Goal: Task Accomplishment & Management: Complete application form

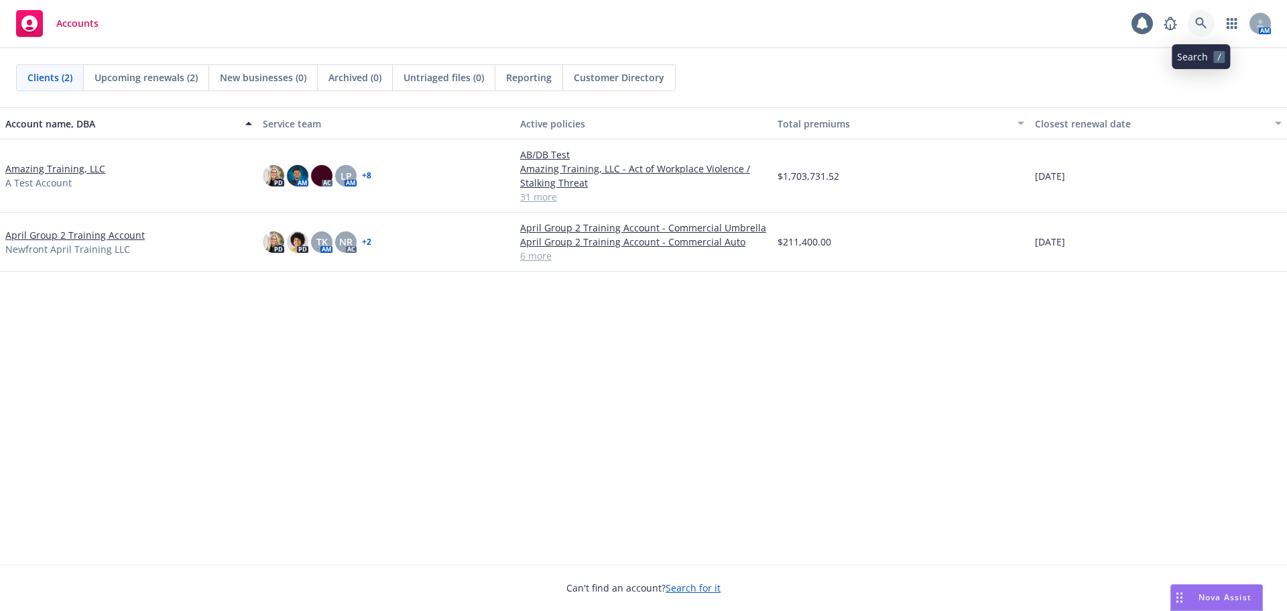
click at [1204, 28] on icon at bounding box center [1202, 23] width 12 height 12
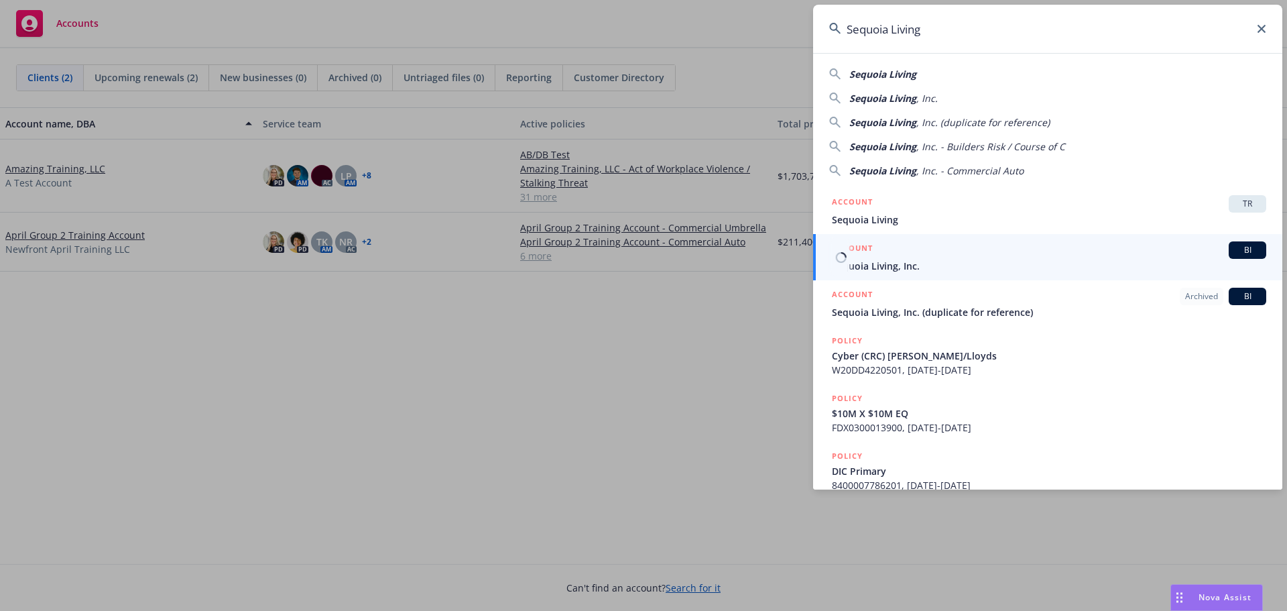
type input "Sequoia Living"
click at [1019, 255] on div "ACCOUNT BI" at bounding box center [1049, 249] width 435 height 17
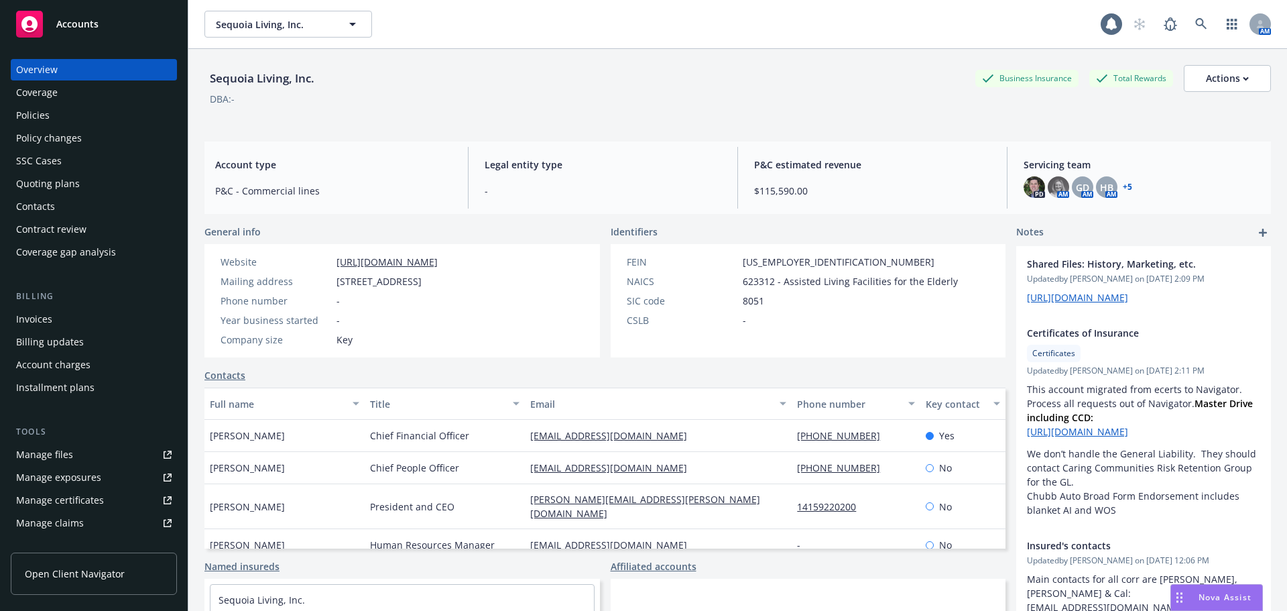
click at [46, 118] on div "Policies" at bounding box center [33, 115] width 34 height 21
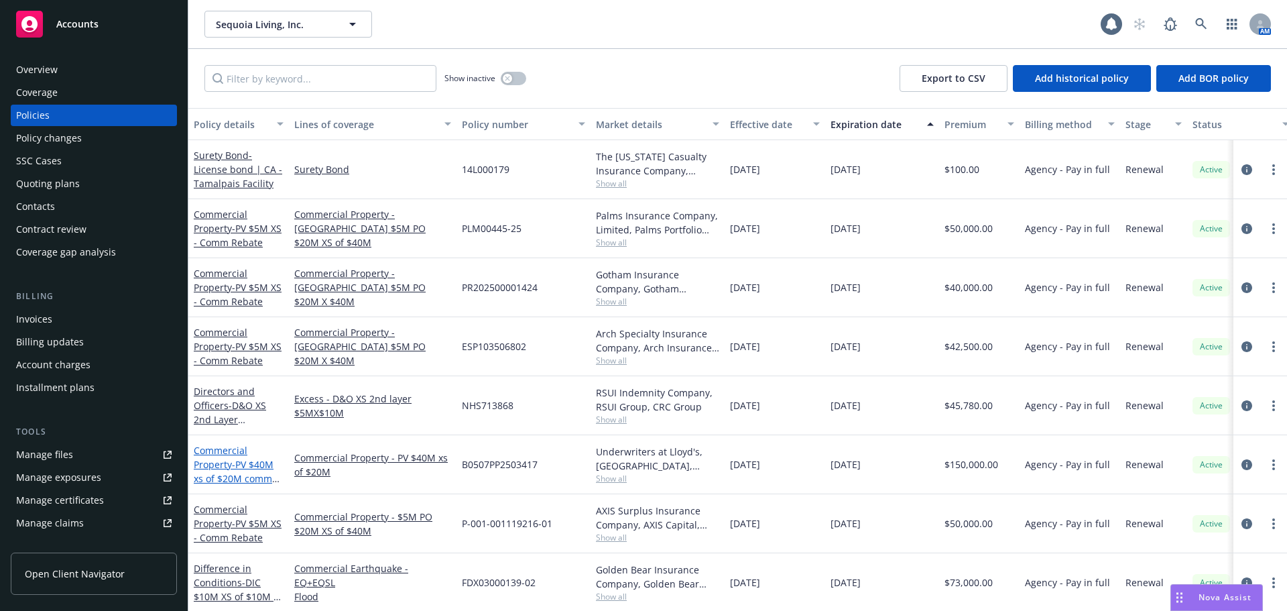
click at [223, 459] on link "Commercial Property - PV $40M xs of $20M comm rebate" at bounding box center [234, 471] width 80 height 55
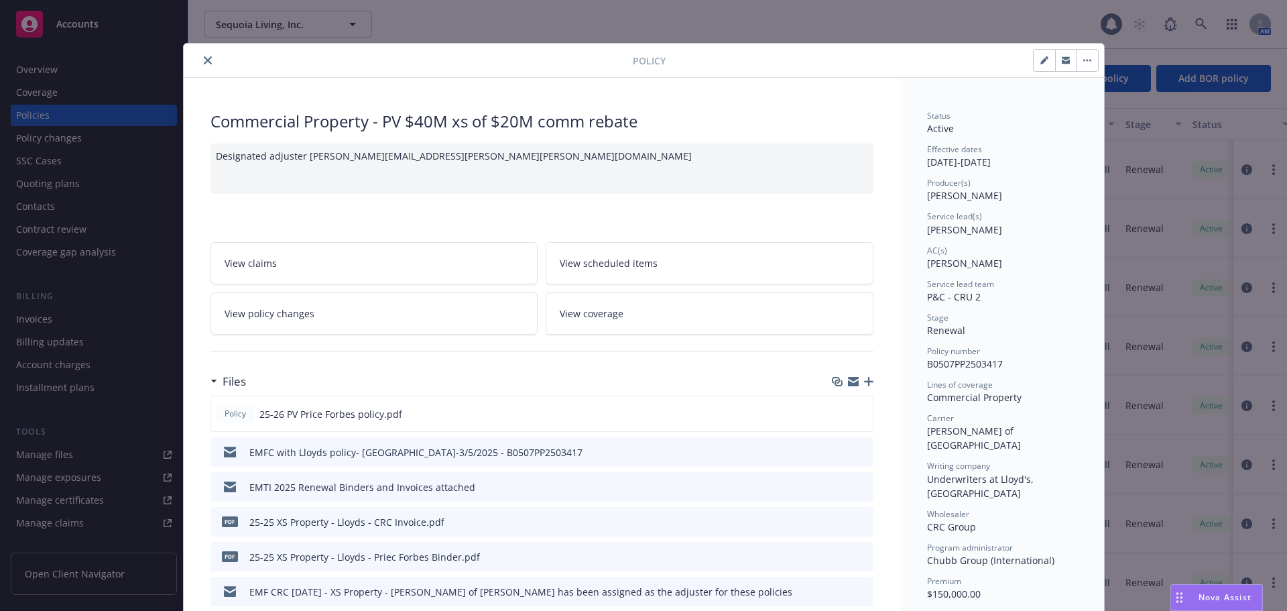
click at [352, 319] on link "View policy changes" at bounding box center [375, 313] width 328 height 42
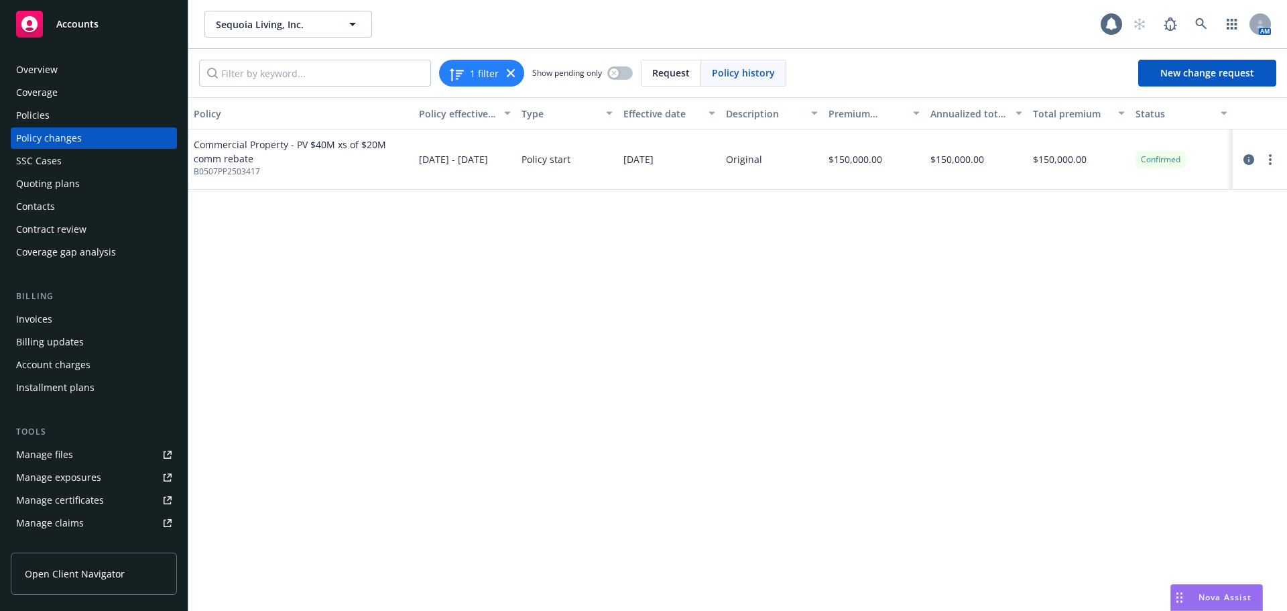
click at [535, 307] on div "Policy Policy effective dates Type Effective date Description Premium change An…" at bounding box center [737, 354] width 1099 height 514
click at [42, 117] on div "Policies" at bounding box center [33, 115] width 34 height 21
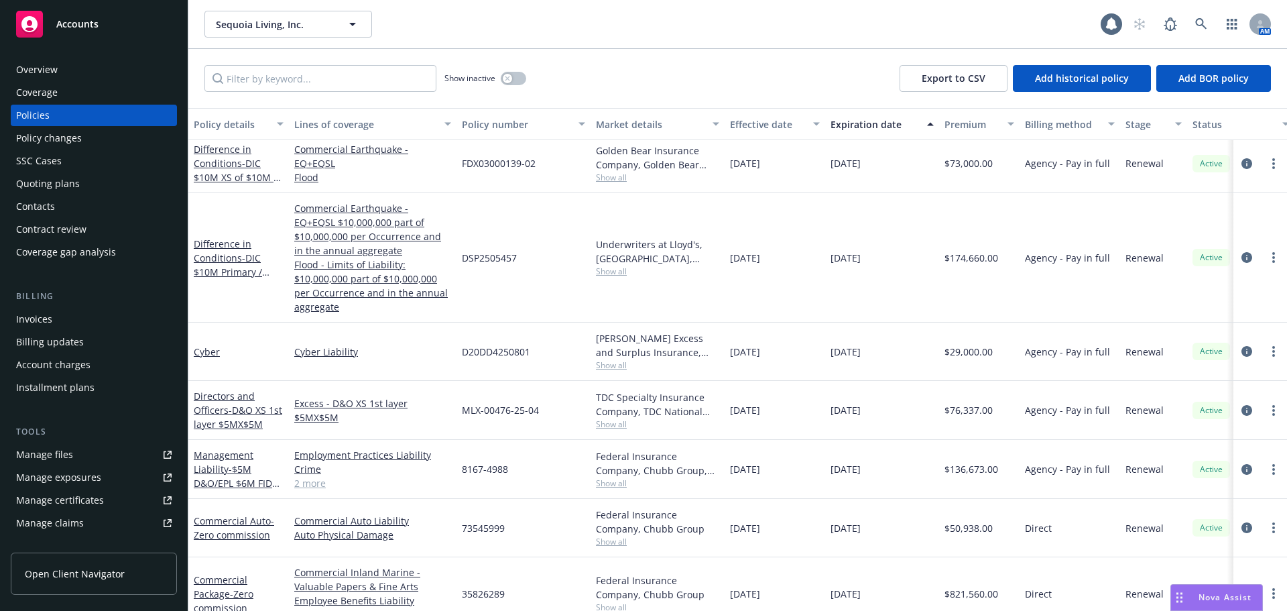
scroll to position [507, 0]
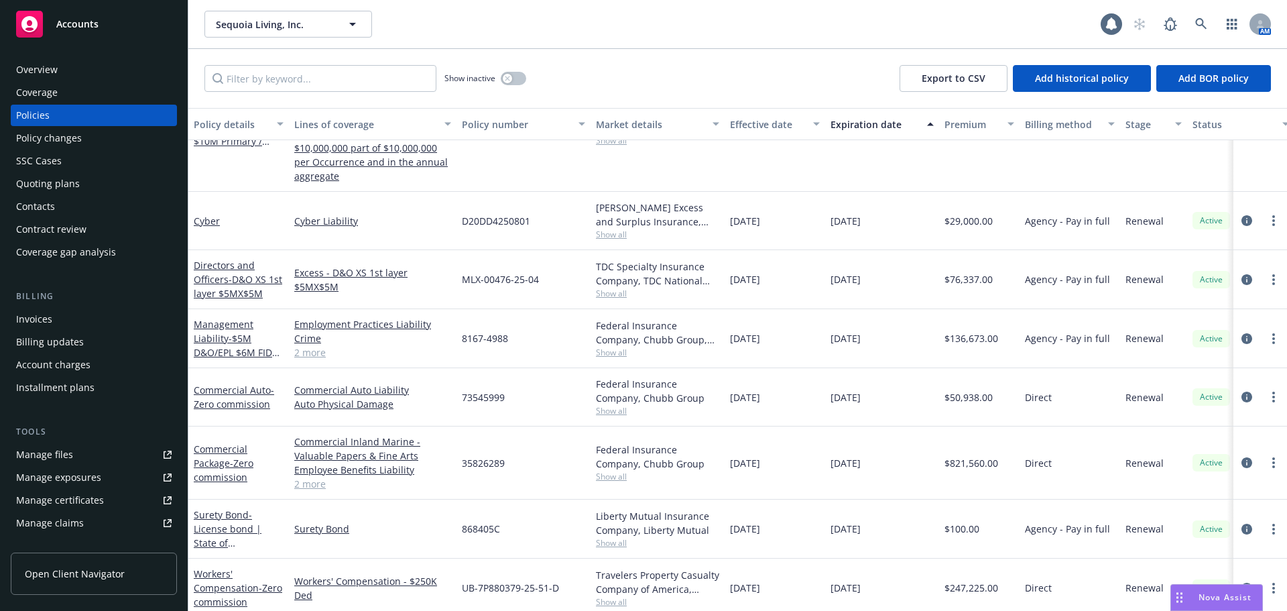
click at [68, 143] on div "Policy changes" at bounding box center [49, 137] width 66 height 21
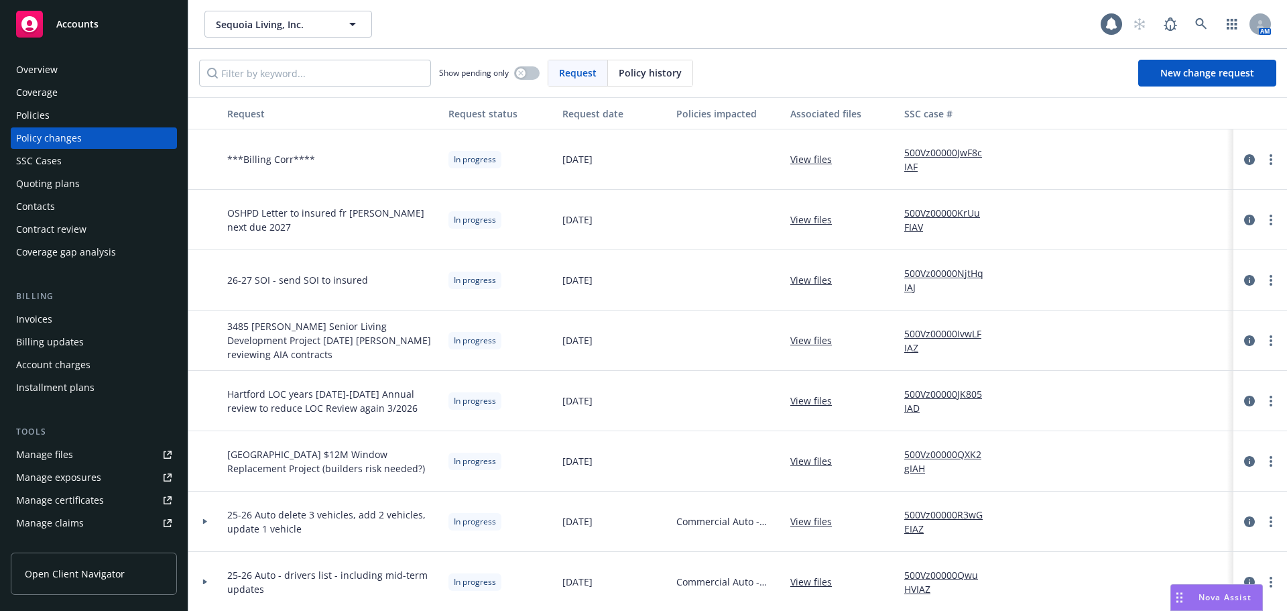
click at [55, 113] on div "Policies" at bounding box center [94, 115] width 156 height 21
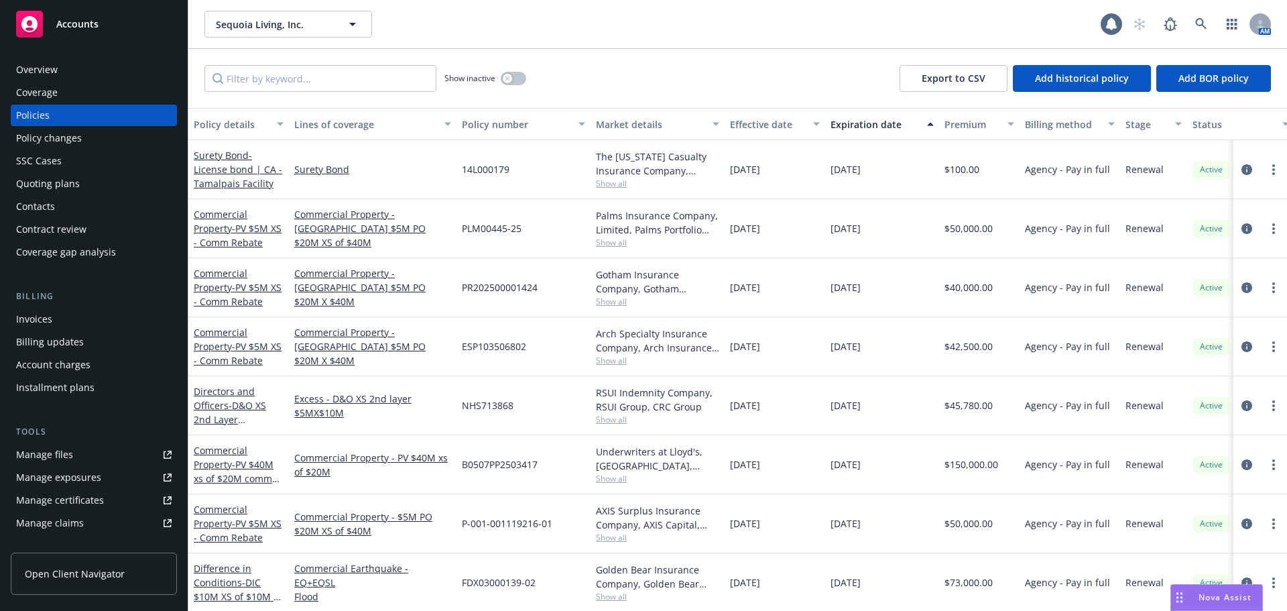
click at [44, 141] on div "Policy changes" at bounding box center [49, 137] width 66 height 21
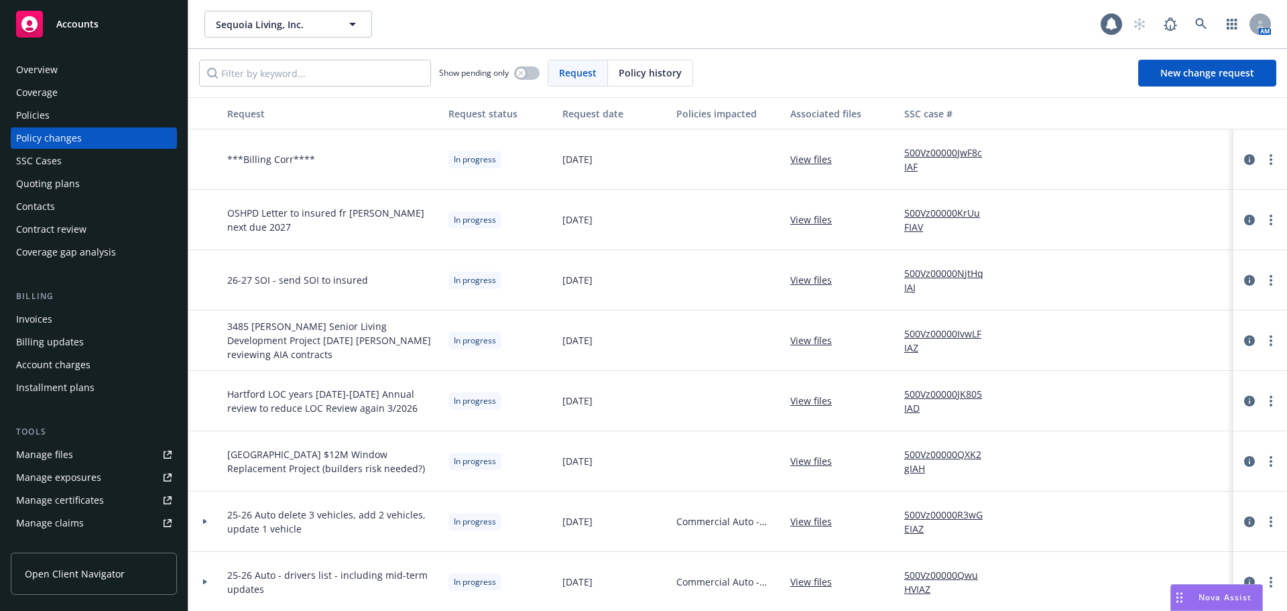
click at [44, 121] on div "Policies" at bounding box center [33, 115] width 34 height 21
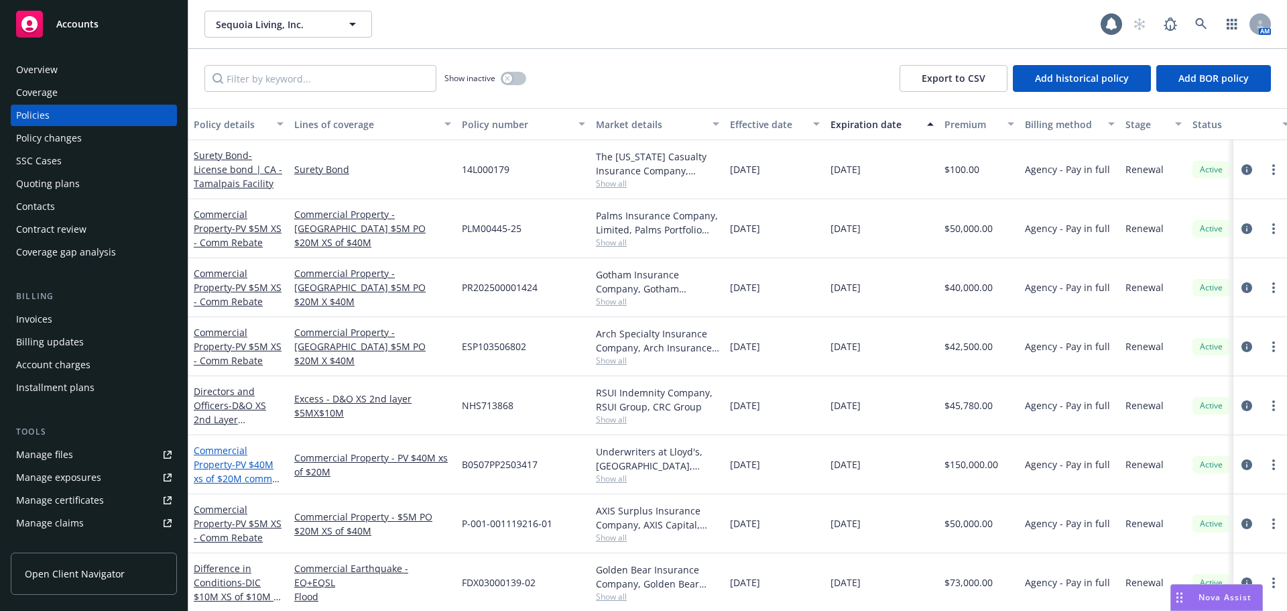
click at [239, 470] on span "- PV $40M xs of $20M comm rebate" at bounding box center [237, 478] width 86 height 41
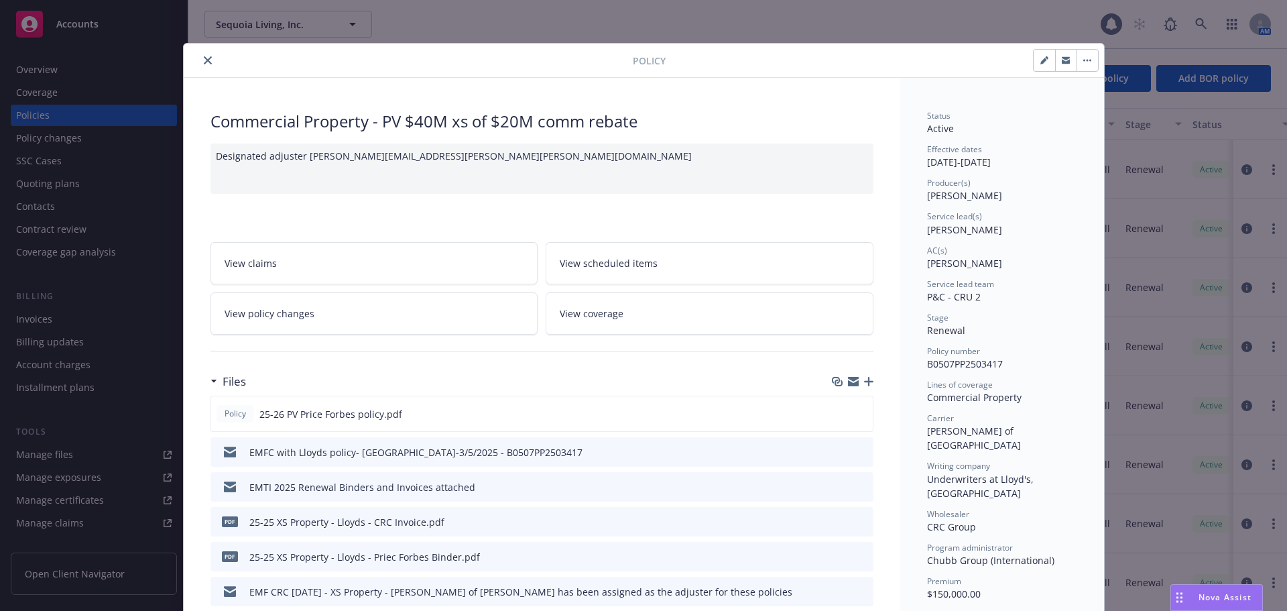
scroll to position [40, 0]
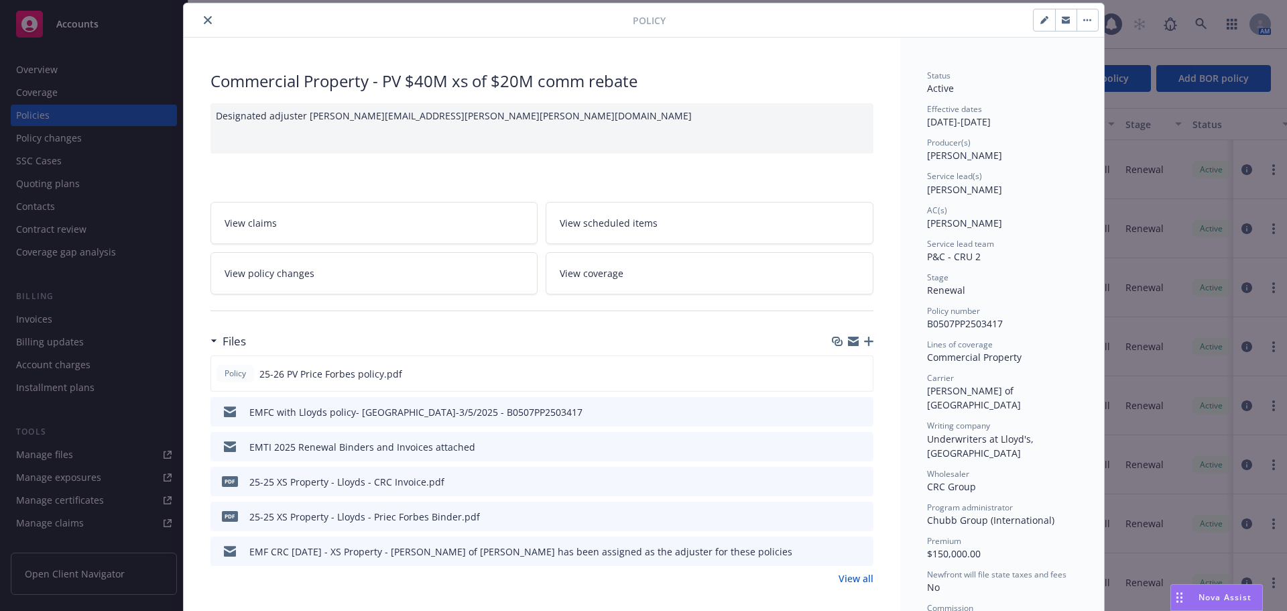
click at [376, 276] on link "View policy changes" at bounding box center [375, 273] width 328 height 42
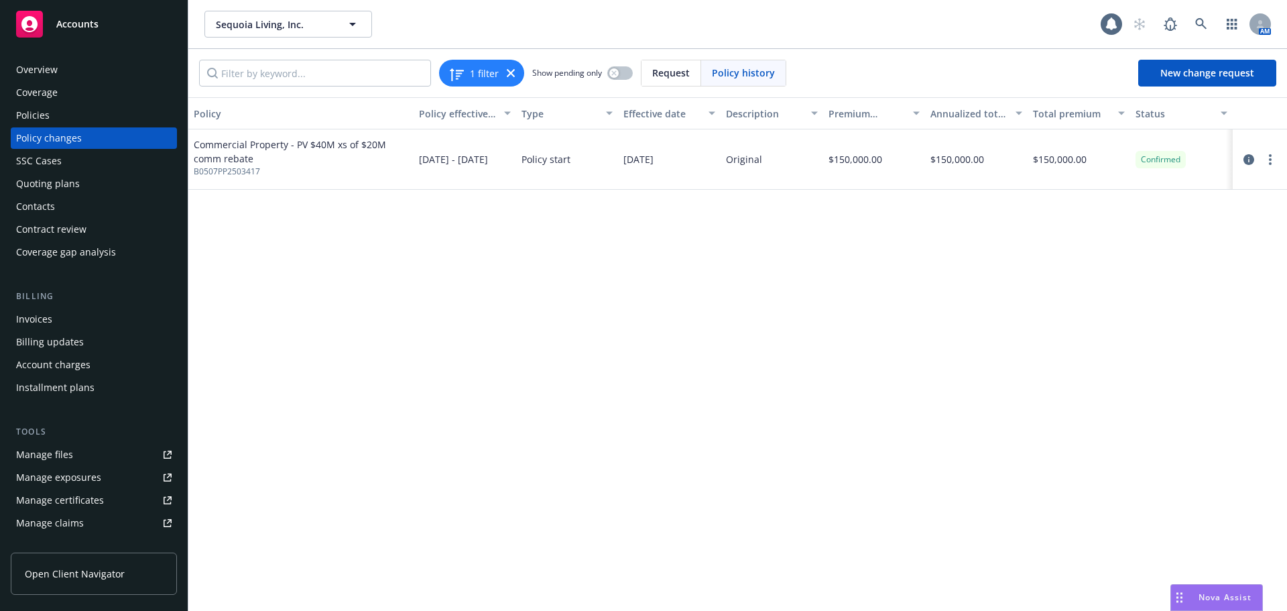
click at [40, 113] on div "Policies" at bounding box center [33, 115] width 34 height 21
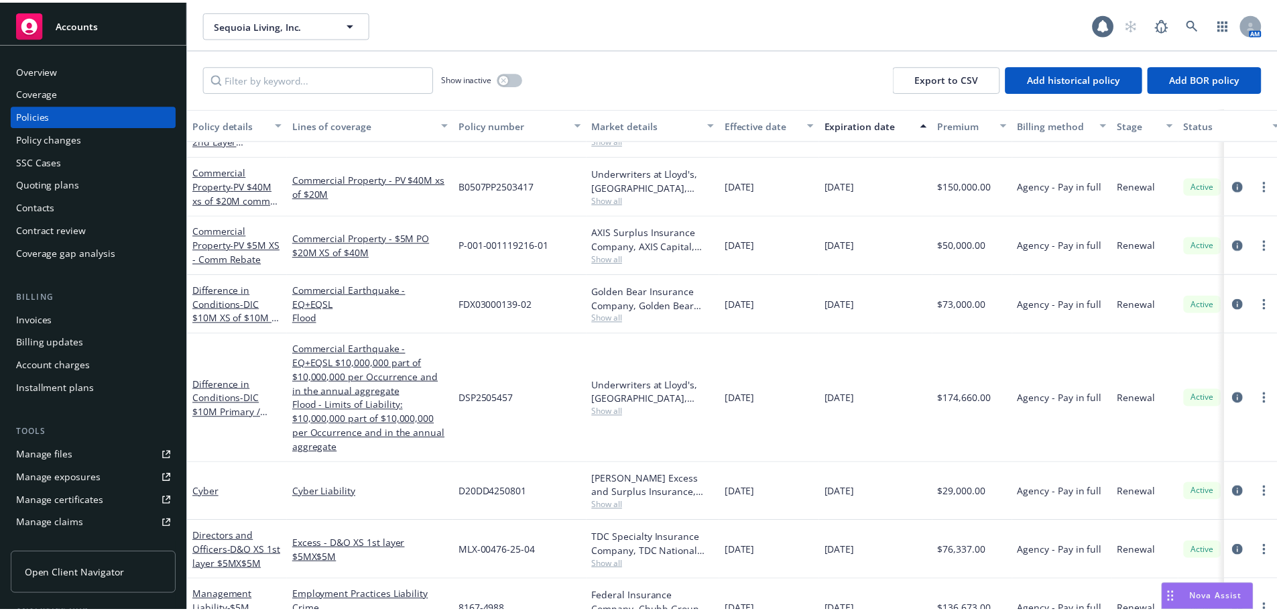
scroll to position [161, 0]
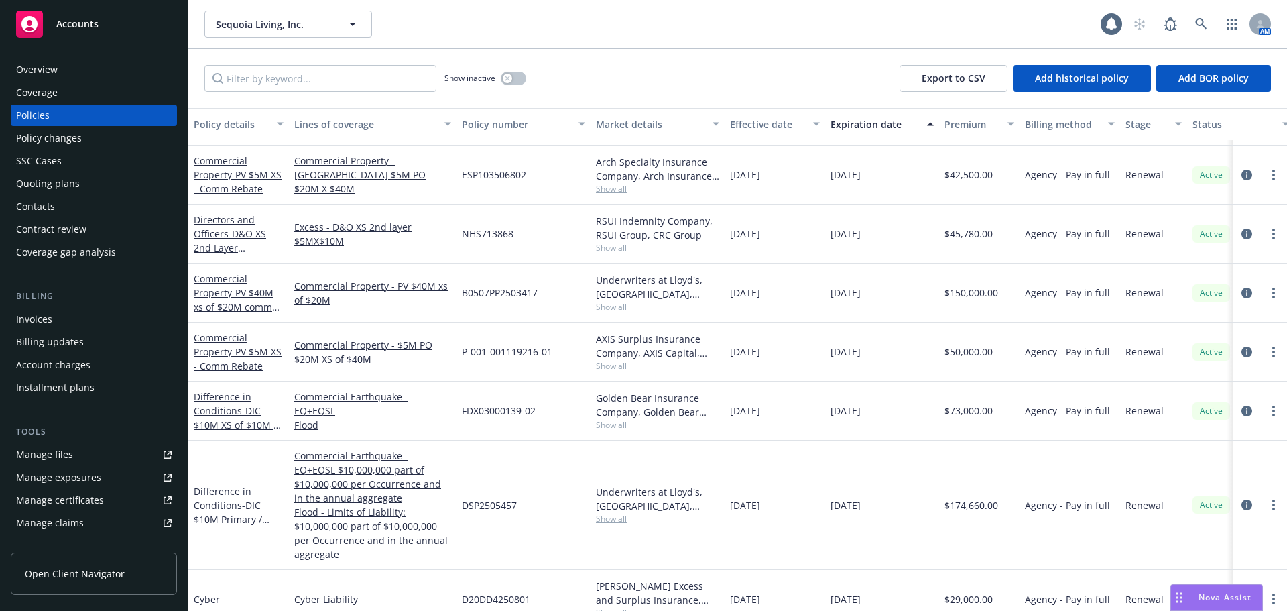
click at [216, 300] on div "Commercial Property - PV $40M xs of $20M comm rebate" at bounding box center [239, 293] width 90 height 42
click at [215, 300] on div "Commercial Property - PV $40M xs of $20M comm rebate" at bounding box center [239, 293] width 90 height 42
click at [226, 284] on link "Commercial Property - PV $40M xs of $20M comm rebate" at bounding box center [234, 299] width 80 height 55
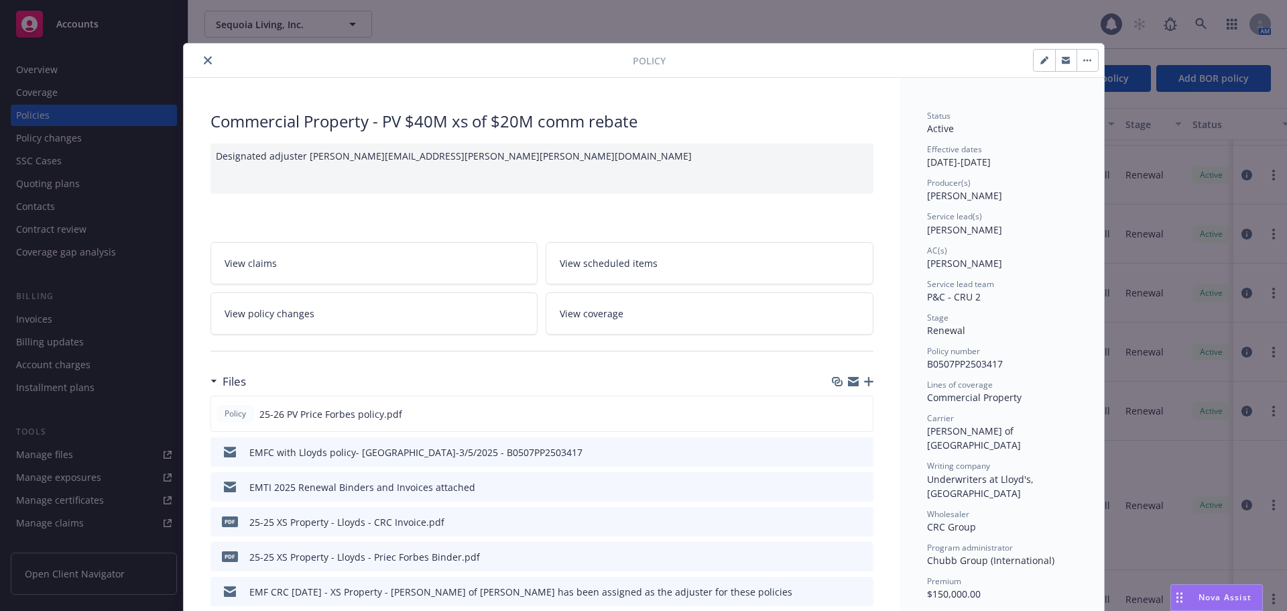
click at [200, 60] on button "close" at bounding box center [208, 60] width 16 height 16
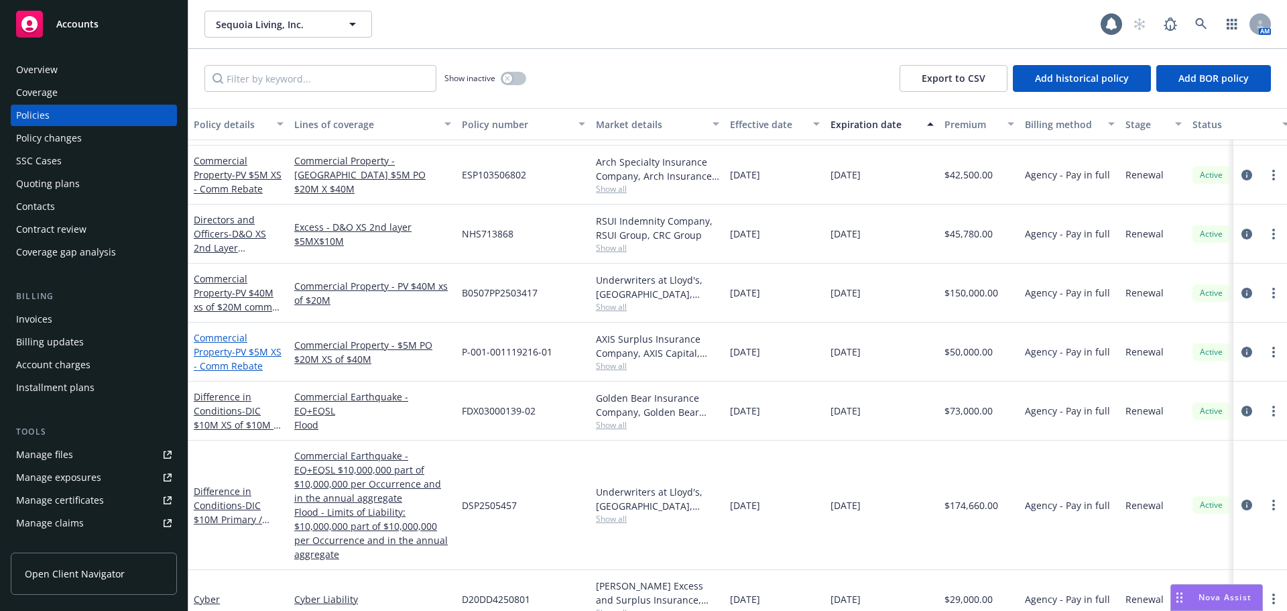
click at [202, 349] on link "Commercial Property - PV $5M XS - Comm Rebate" at bounding box center [238, 351] width 88 height 41
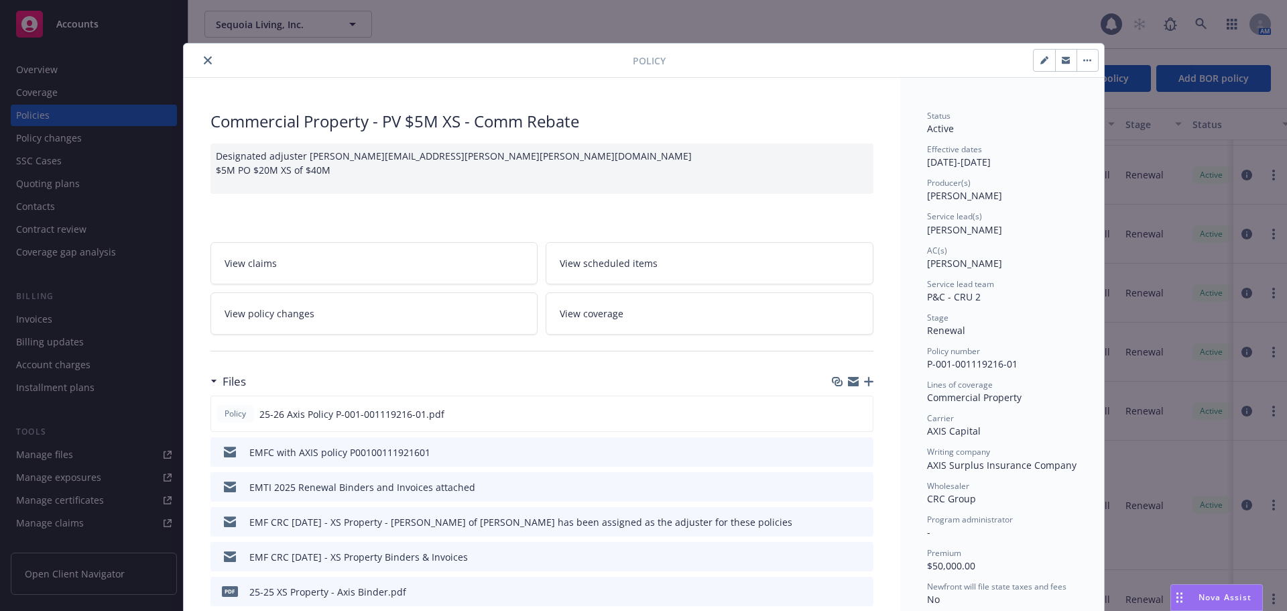
click at [343, 321] on link "View policy changes" at bounding box center [375, 313] width 328 height 42
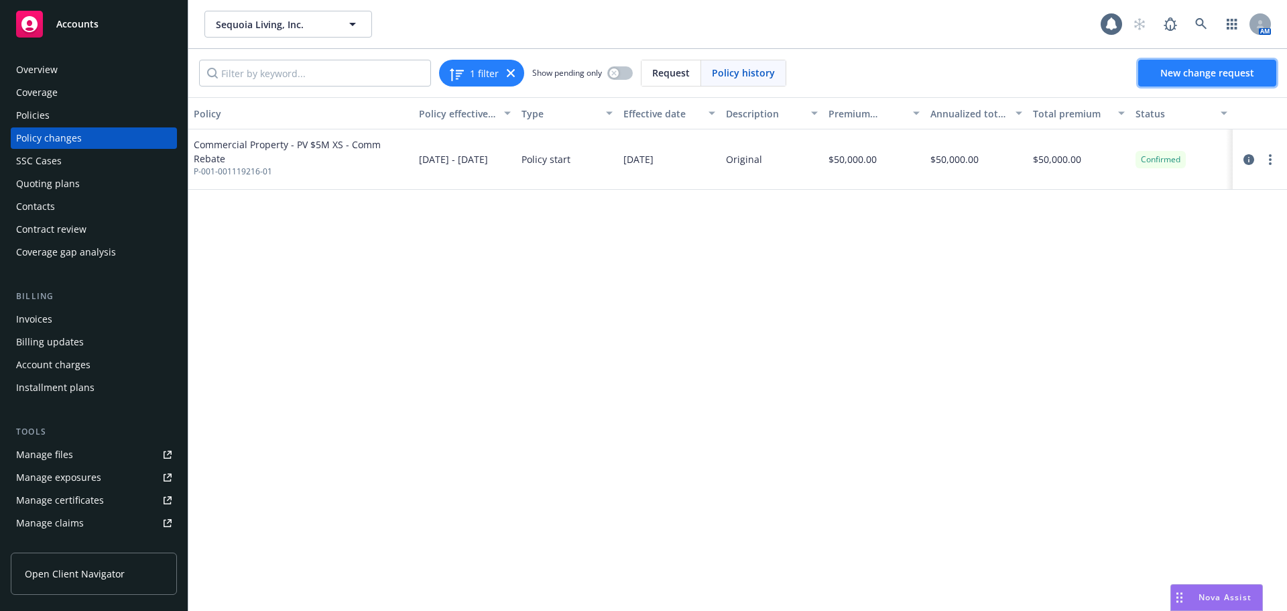
click at [1164, 76] on span "New change request" at bounding box center [1208, 72] width 94 height 13
